Goal: Transaction & Acquisition: Purchase product/service

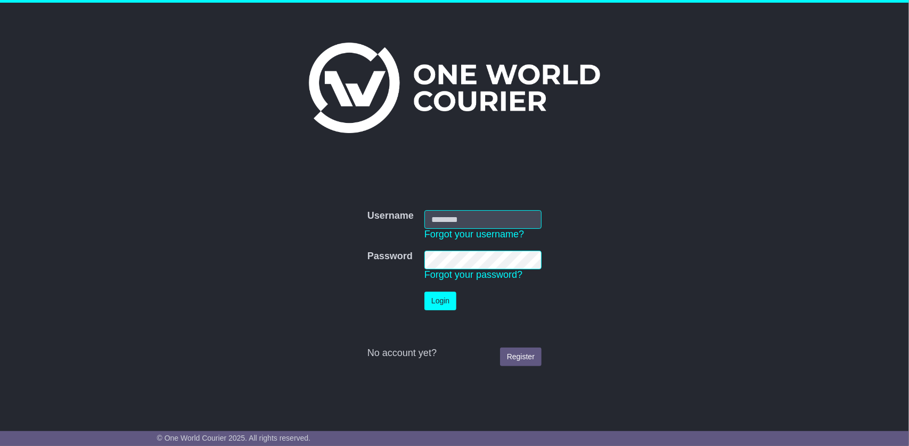
type input "**********"
click at [426, 305] on button "Login" at bounding box center [441, 301] width 32 height 19
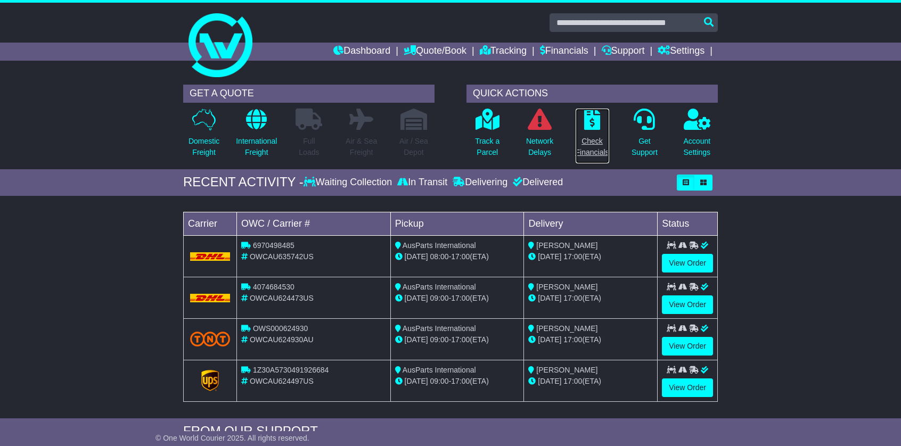
click at [595, 147] on p "Check Financials" at bounding box center [593, 147] width 34 height 22
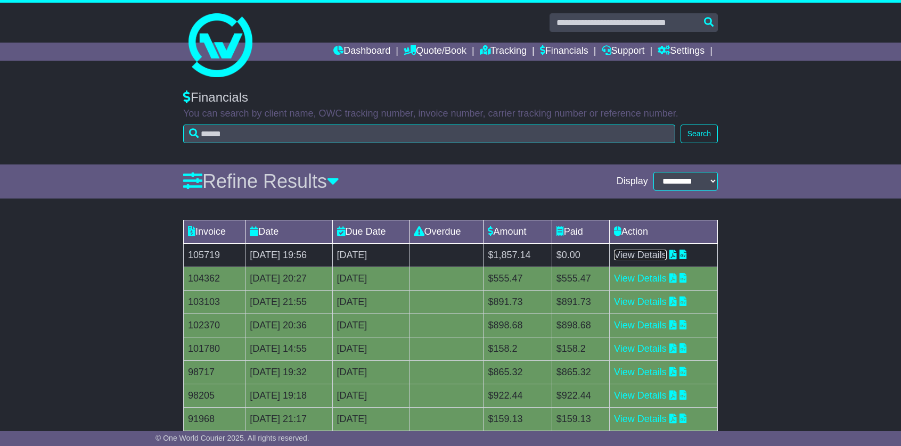
click at [640, 254] on link "View Details" at bounding box center [640, 255] width 53 height 11
click at [340, 46] on link "Dashboard" at bounding box center [362, 52] width 57 height 18
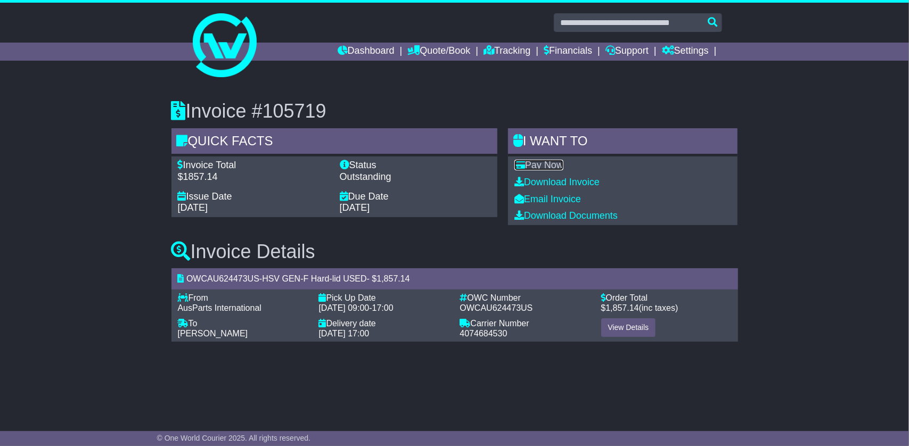
click at [545, 168] on link "Pay Now" at bounding box center [539, 165] width 49 height 11
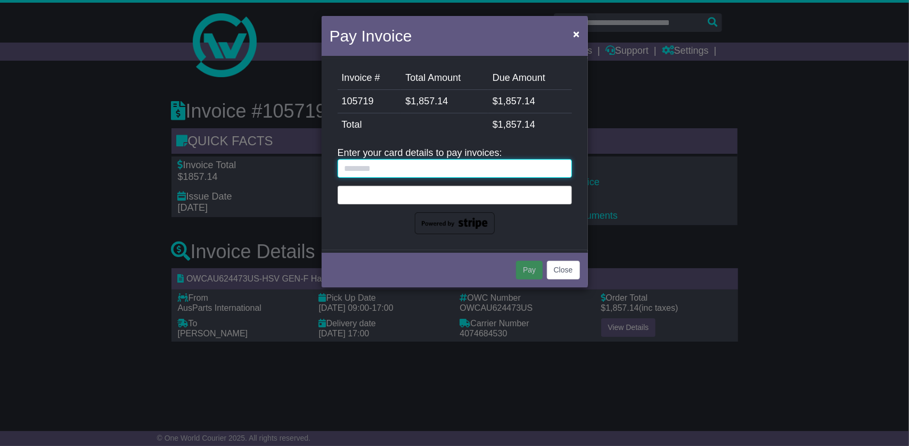
click at [467, 170] on input "text" at bounding box center [455, 168] width 234 height 19
type input "*"
type input "**********"
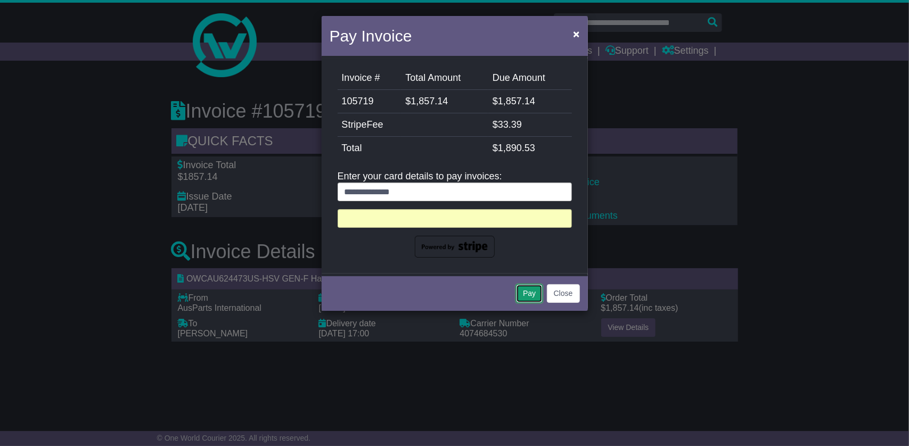
click at [522, 287] on button "Pay" at bounding box center [529, 294] width 27 height 19
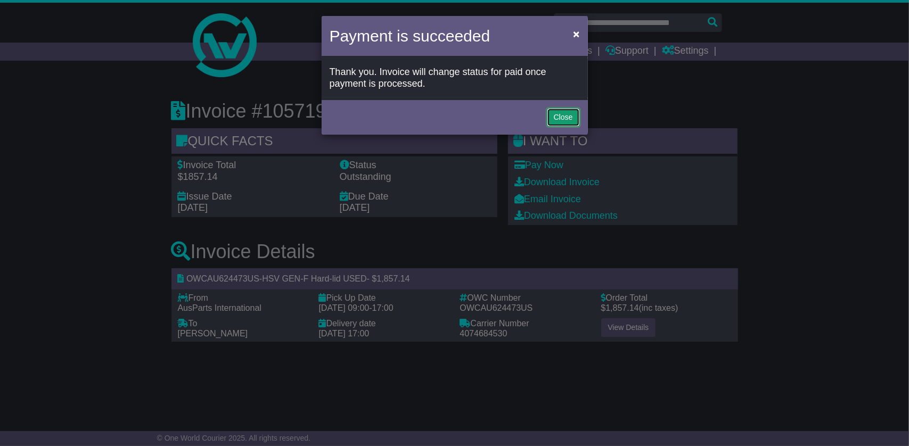
click at [554, 115] on button "Close" at bounding box center [563, 117] width 33 height 19
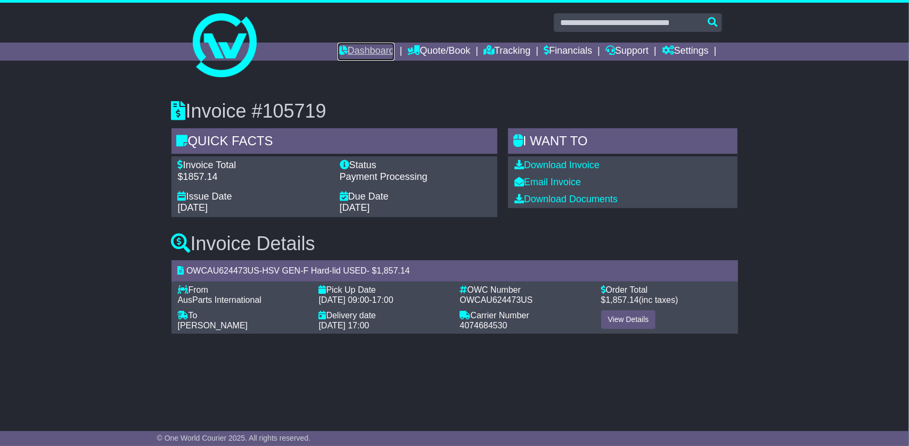
click at [347, 54] on link "Dashboard" at bounding box center [366, 52] width 57 height 18
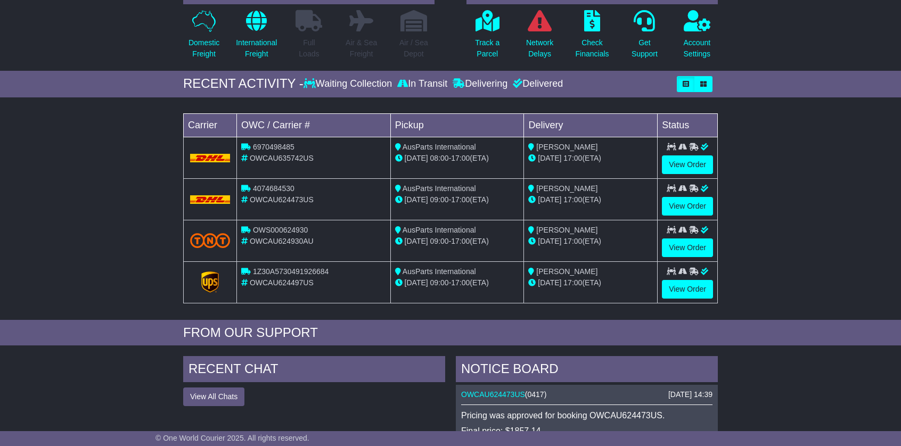
scroll to position [90, 0]
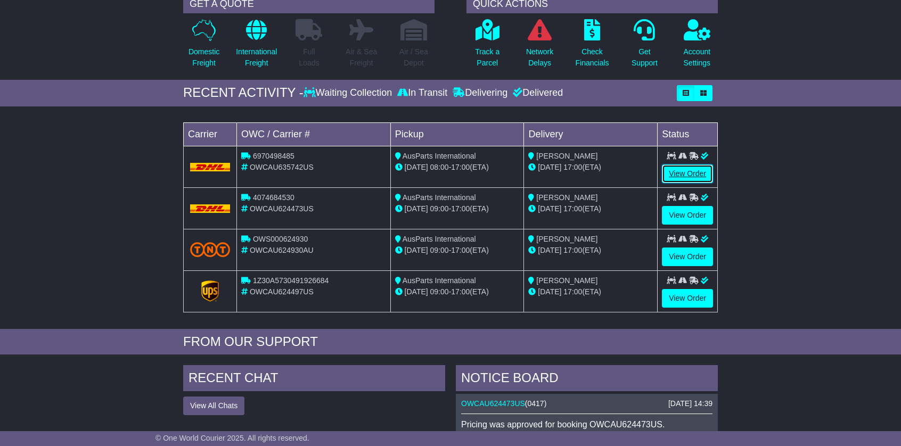
click at [676, 171] on link "View Order" at bounding box center [687, 174] width 51 height 19
